Goal: Transaction & Acquisition: Obtain resource

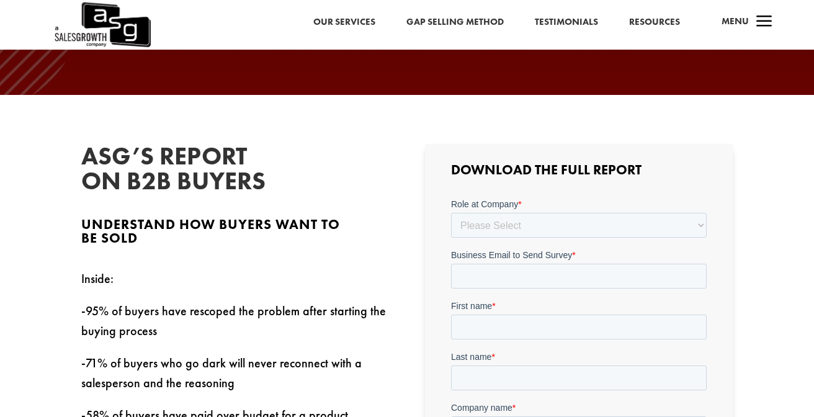
scroll to position [260, 0]
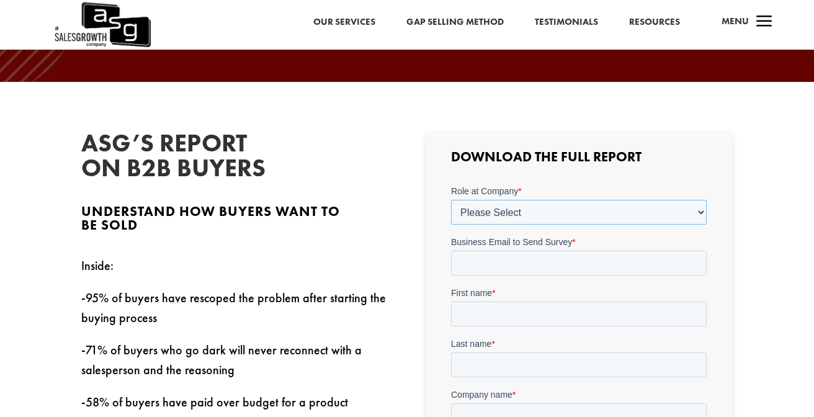
click at [483, 218] on select "Please Select C-Level (CRO, CSO, etc) Senior Leadership (VP of Sales, VP of Ena…" at bounding box center [577, 212] width 255 height 25
select select "Senior Leadership (VP of Sales, VP of Enablement, etc)"
click at [450, 200] on select "Please Select C-Level (CRO, CSO, etc) Senior Leadership (VP of Sales, VP of Ena…" at bounding box center [577, 212] width 255 height 25
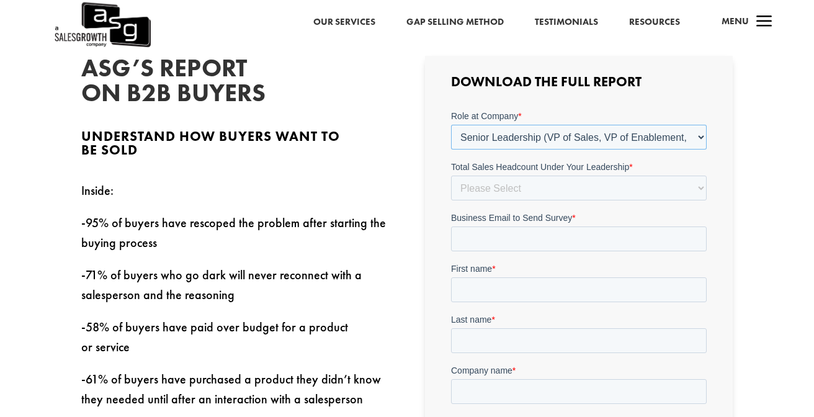
scroll to position [339, 0]
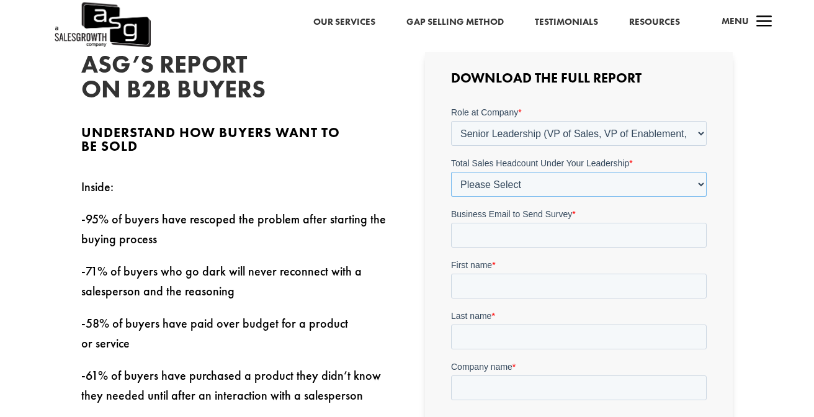
click at [526, 184] on select "Please Select Just Me 1-9 [PHONE_NUMBER] [PHONE_NUMBER]+" at bounding box center [577, 184] width 255 height 25
select select "20-49"
click at [450, 172] on select "Please Select Just Me 1-9 [PHONE_NUMBER] [PHONE_NUMBER]+" at bounding box center [577, 184] width 255 height 25
click at [512, 239] on input "Business Email to Send Survey *" at bounding box center [577, 235] width 255 height 25
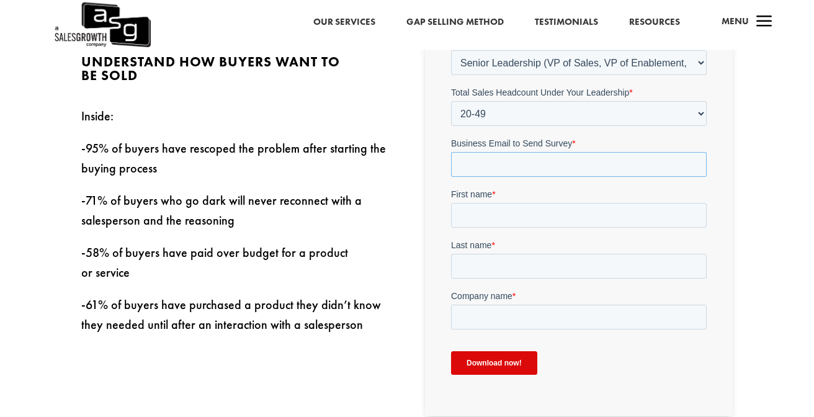
scroll to position [413, 0]
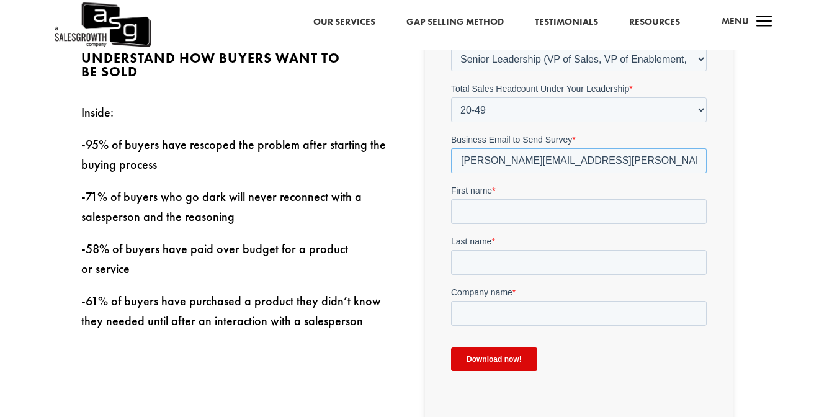
type input "[PERSON_NAME][EMAIL_ADDRESS][PERSON_NAME][DOMAIN_NAME]"
type input "[PERSON_NAME]"
type input "Brausewetter"
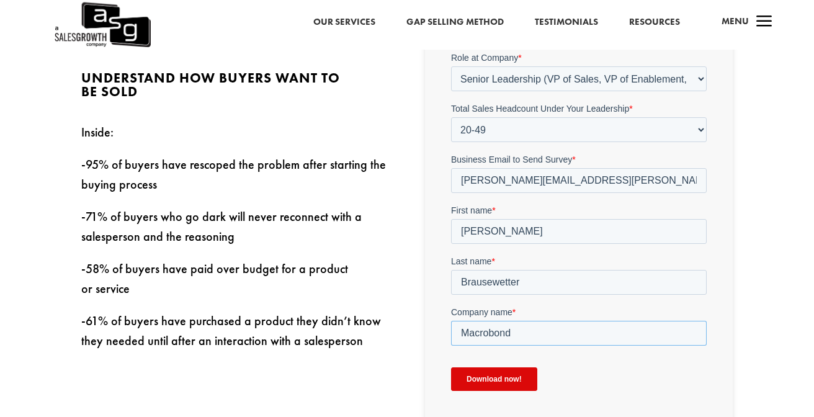
scroll to position [393, 0]
type input "Macrobond"
click at [474, 382] on input "Download now!" at bounding box center [493, 380] width 86 height 24
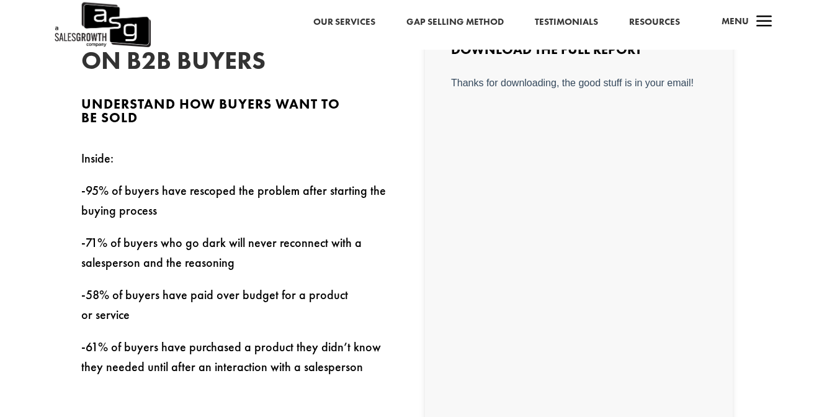
scroll to position [409, 0]
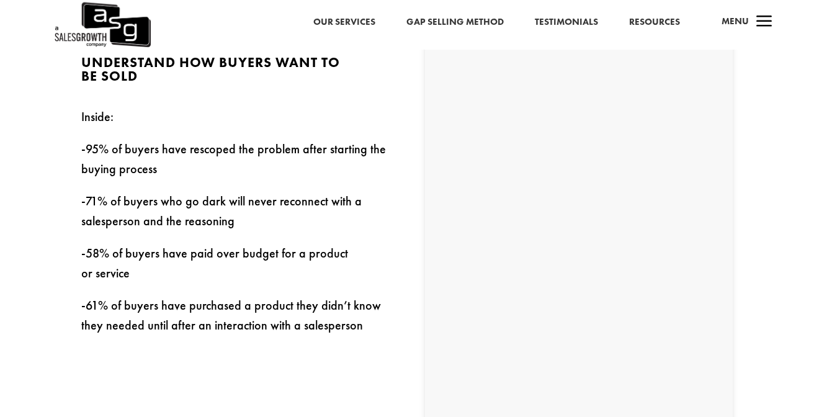
click at [515, 164] on body "Thanks for downloading, the good stuff is in your email!" at bounding box center [577, 222] width 255 height 372
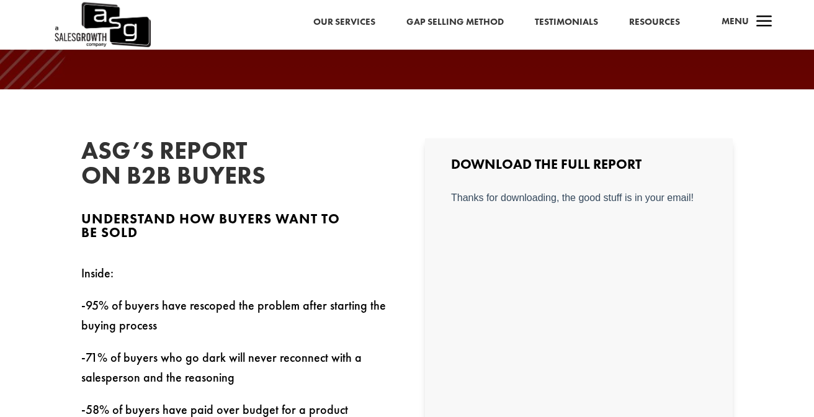
scroll to position [0, 0]
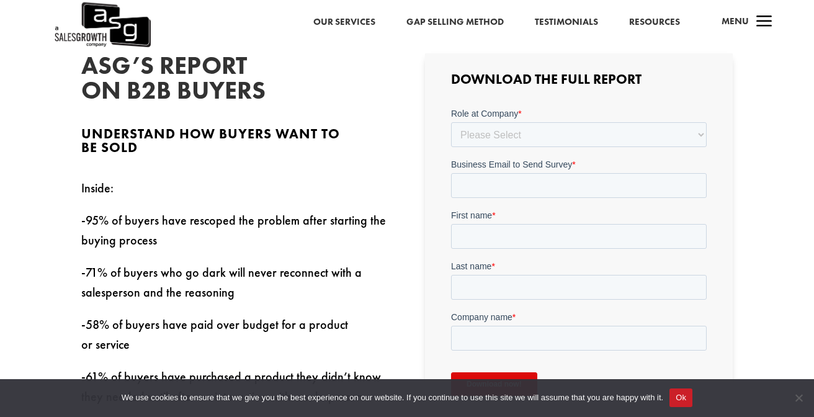
scroll to position [344, 0]
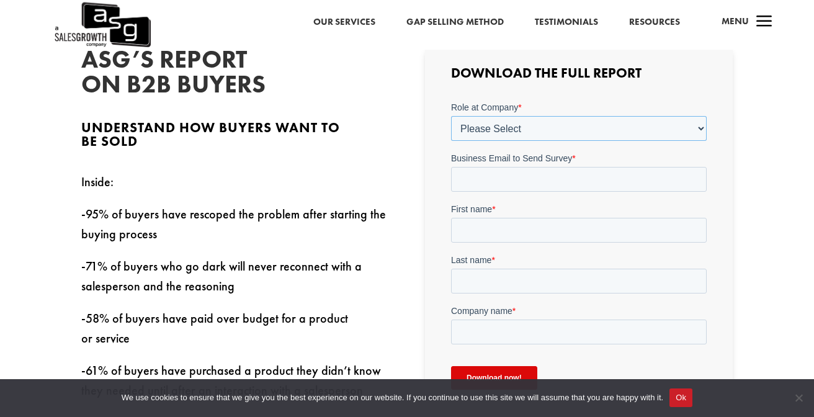
click at [500, 124] on select "Please Select C-Level (CRO, CSO, etc) Senior Leadership (VP of Sales, VP of Ena…" at bounding box center [577, 128] width 255 height 25
select select "C-Level (CRO, CSO, etc)"
click at [450, 116] on select "Please Select C-Level (CRO, CSO, etc) Senior Leadership (VP of Sales, VP of Ena…" at bounding box center [577, 128] width 255 height 25
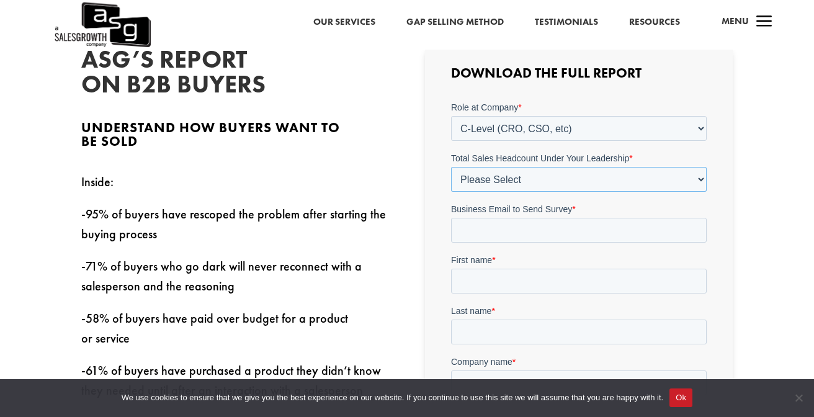
click at [502, 180] on select "Please Select Just Me 1-9 [PHONE_NUMBER] [PHONE_NUMBER]+" at bounding box center [577, 179] width 255 height 25
select select "1-9"
click at [450, 167] on select "Please Select Just Me 1-9 [PHONE_NUMBER] [PHONE_NUMBER]+" at bounding box center [577, 179] width 255 height 25
click at [494, 233] on input "Business Email to Send Survey *" at bounding box center [577, 230] width 255 height 25
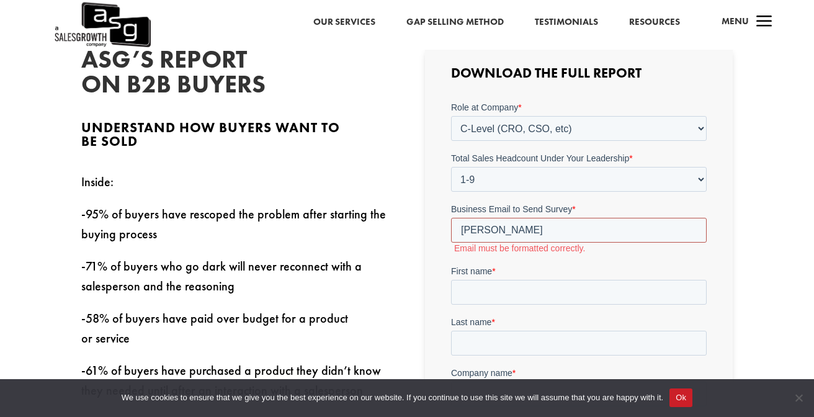
type input "[PERSON_NAME][EMAIL_ADDRESS][DOMAIN_NAME]"
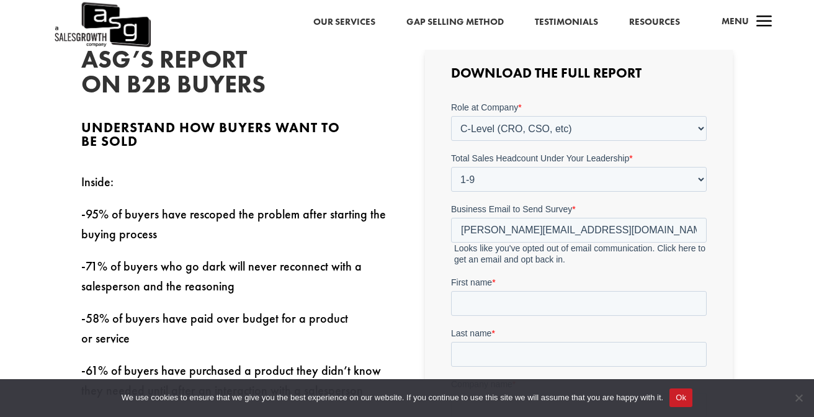
click at [508, 288] on label "First name *" at bounding box center [577, 282] width 255 height 12
click at [508, 291] on input "First name *" at bounding box center [577, 303] width 255 height 25
click at [461, 231] on input "[PERSON_NAME][EMAIL_ADDRESS][DOMAIN_NAME]" at bounding box center [577, 230] width 255 height 25
click at [489, 297] on input "First name *" at bounding box center [577, 303] width 255 height 25
type input "[PERSON_NAME]"
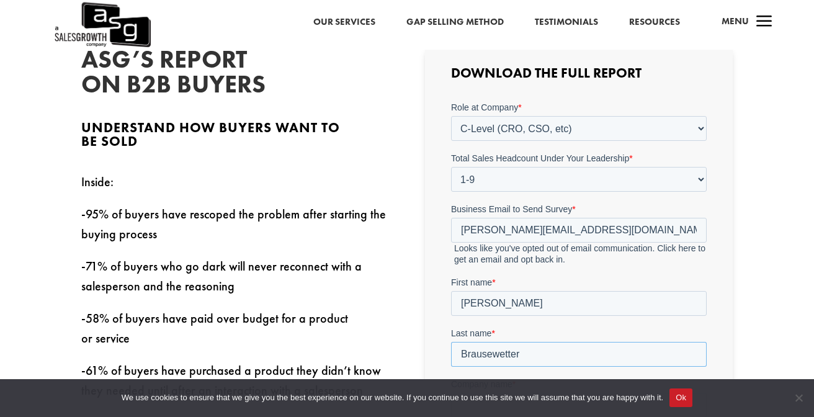
type input "Brausewetter"
click at [765, 245] on div "ASG’s Report on B2B Buyers Understand how buyers want to be sold Inside: -95% o…" at bounding box center [407, 373] width 814 height 750
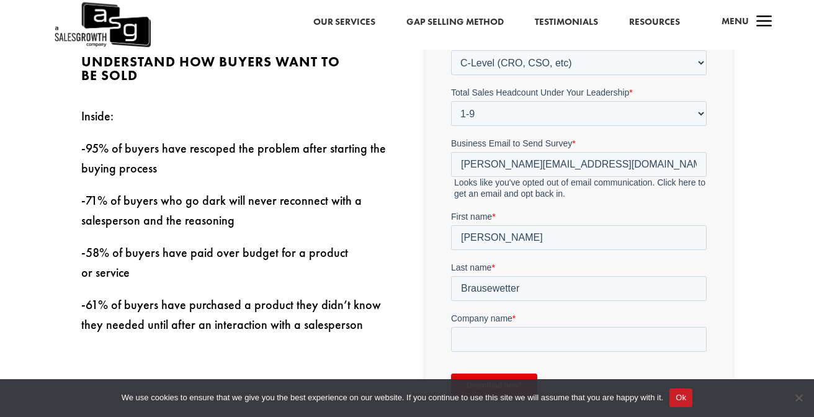
scroll to position [418, 0]
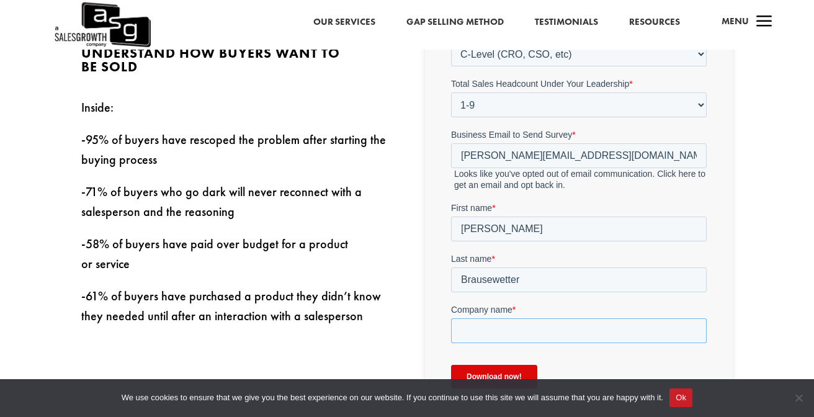
click at [466, 338] on input "Company name *" at bounding box center [577, 330] width 255 height 25
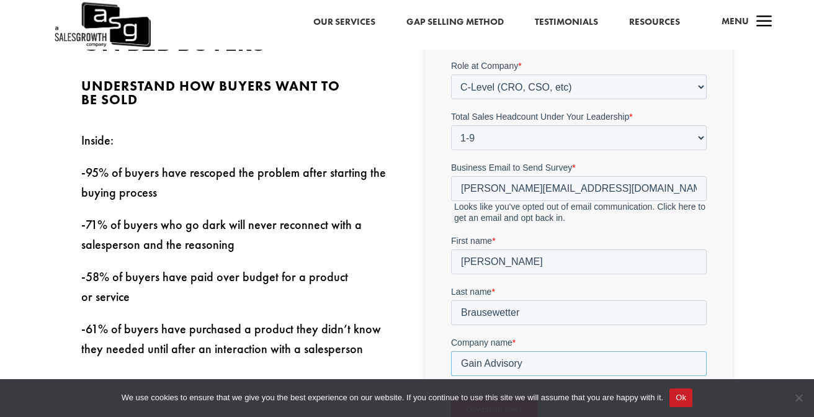
scroll to position [381, 0]
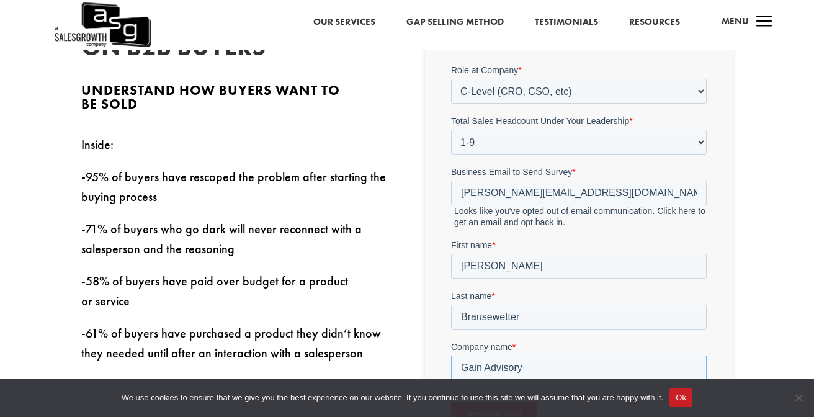
type input "Gain Advisory"
click at [459, 192] on input "[PERSON_NAME][EMAIL_ADDRESS][DOMAIN_NAME]" at bounding box center [577, 192] width 255 height 25
click at [716, 253] on div "Download the Full Report" at bounding box center [579, 244] width 308 height 468
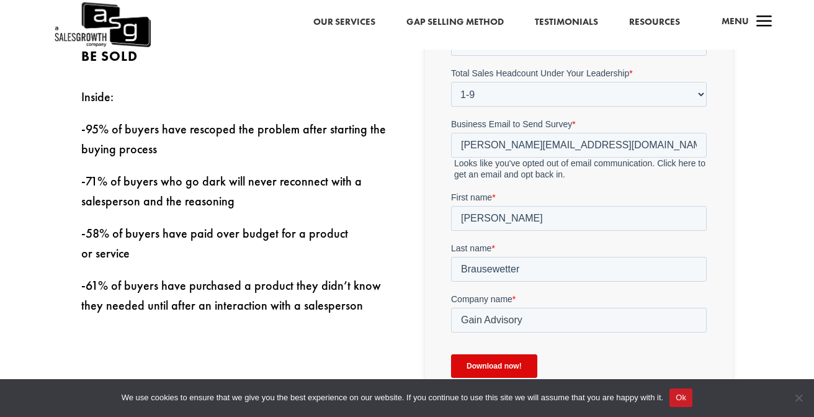
scroll to position [442, 0]
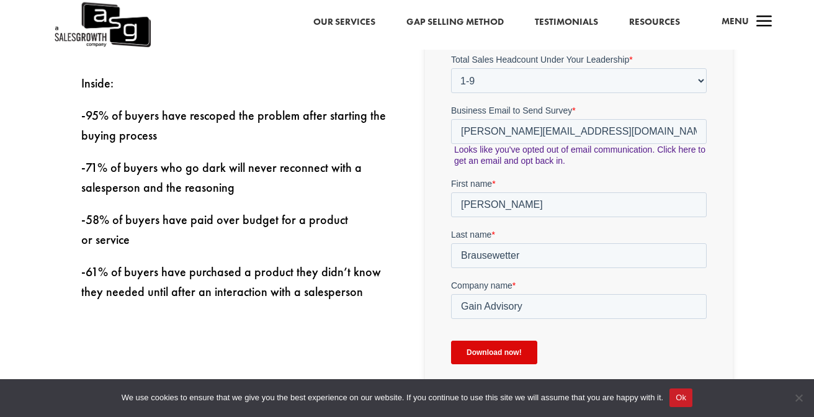
click at [688, 149] on link "Looks like you've opted out of email communication. Click here to get an email …" at bounding box center [578, 154] width 251 height 21
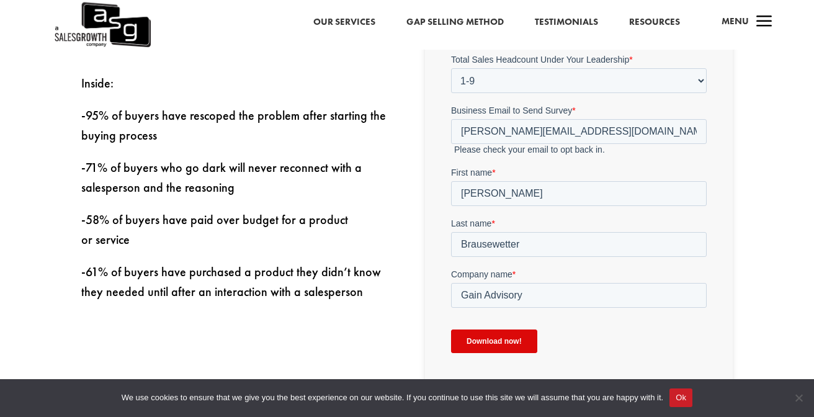
click at [490, 338] on input "Download now!" at bounding box center [493, 341] width 86 height 24
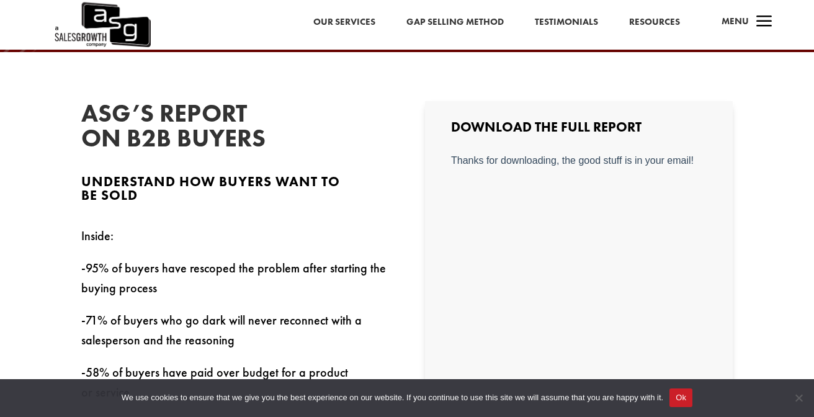
scroll to position [289, 0]
